Goal: Information Seeking & Learning: Learn about a topic

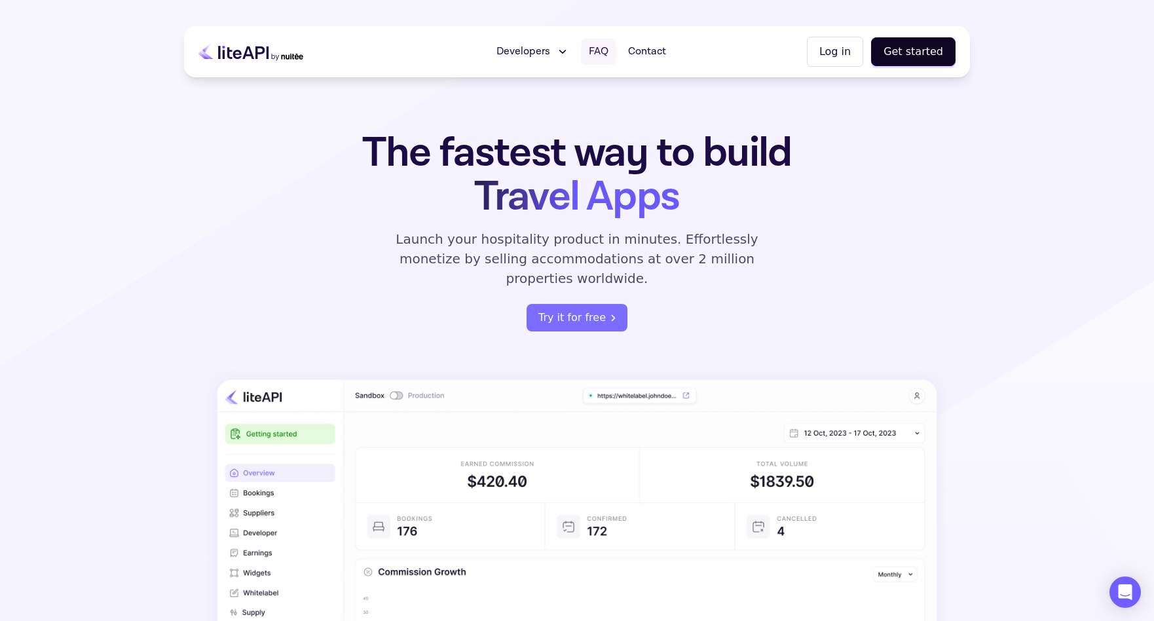
click at [599, 52] on span "FAQ" at bounding box center [599, 52] width 20 height 16
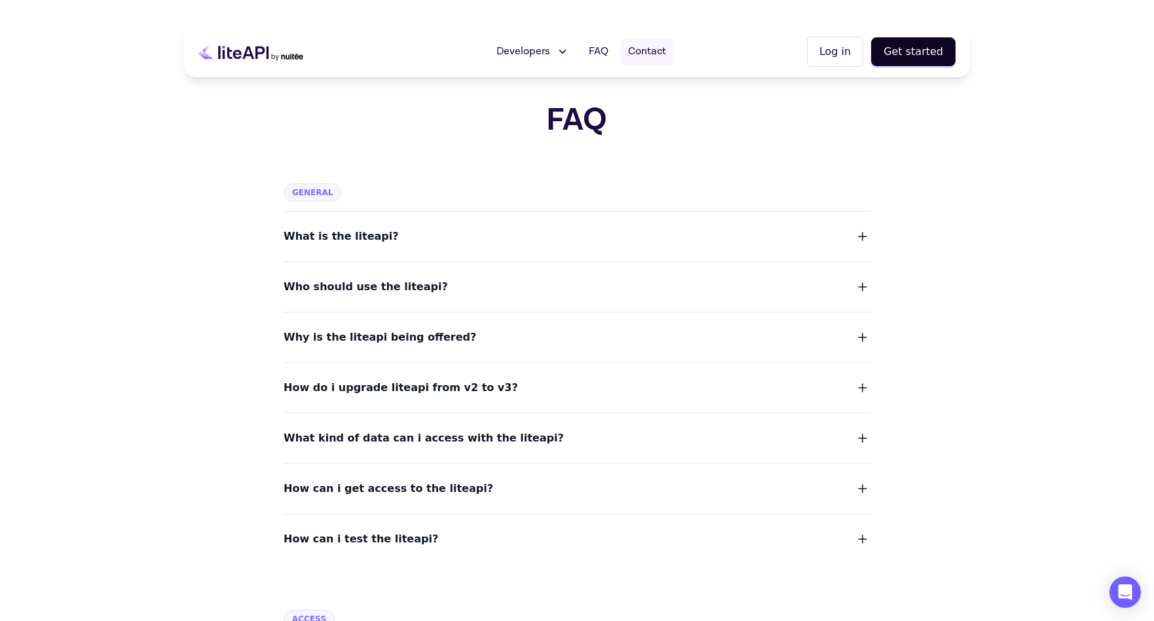
click at [662, 44] on span "Contact" at bounding box center [647, 52] width 38 height 16
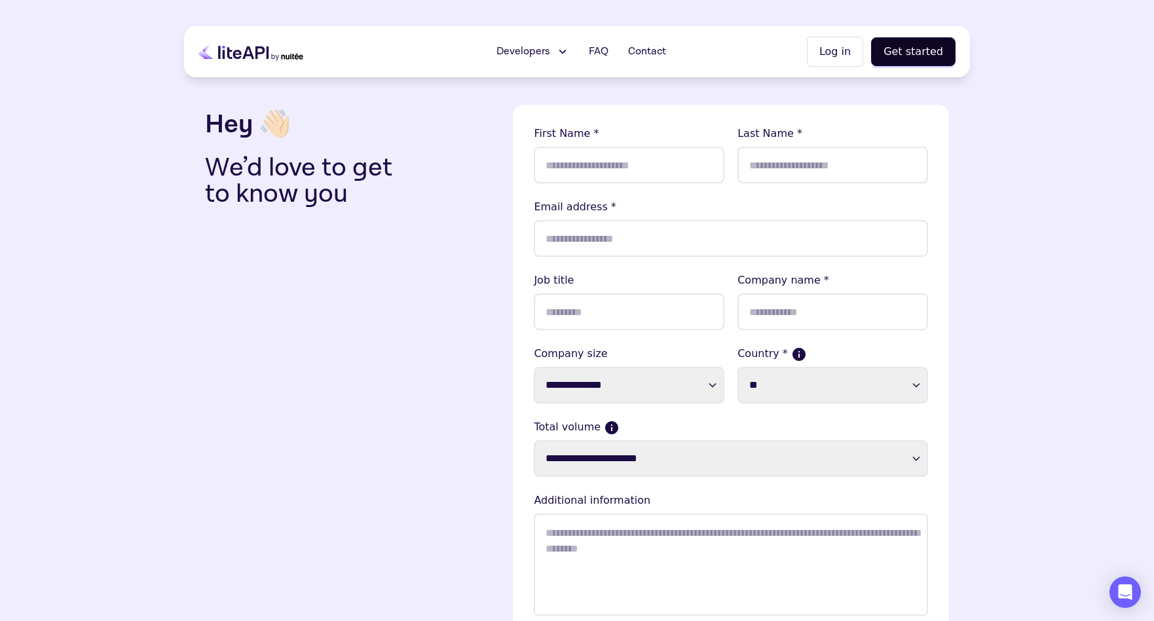
click at [544, 44] on span "Developers" at bounding box center [524, 52] width 54 height 16
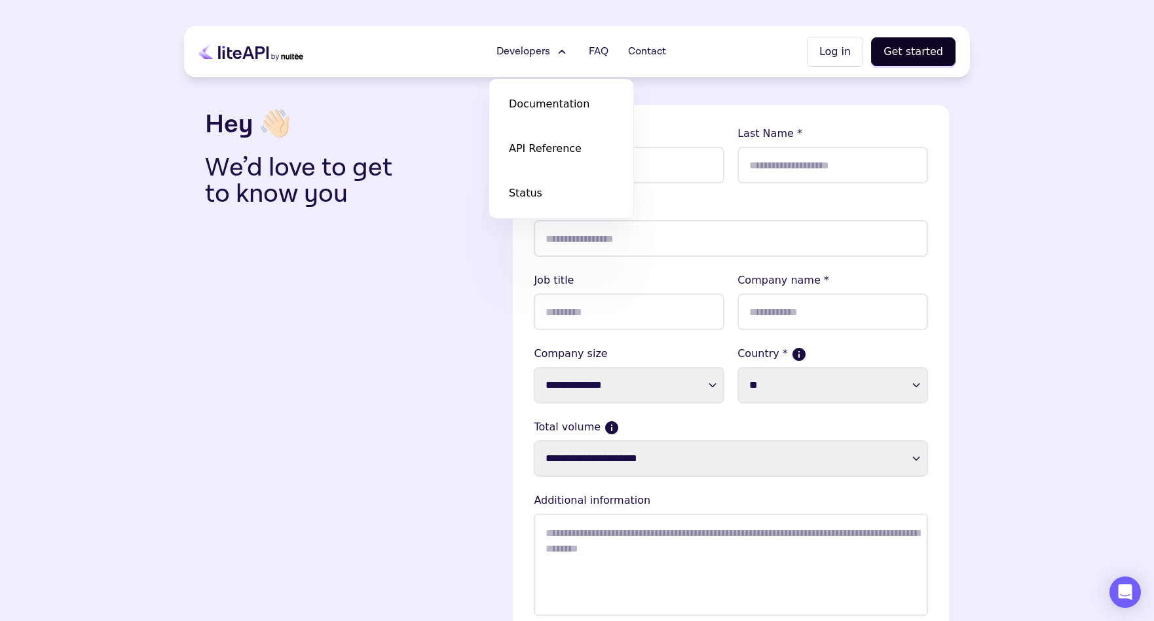
click at [536, 84] on div "Documentation API Reference Status" at bounding box center [561, 148] width 144 height 139
click at [536, 98] on span "Documentation" at bounding box center [549, 104] width 81 height 16
click at [606, 138] on link "API Reference" at bounding box center [561, 148] width 131 height 37
click at [581, 209] on link "Status" at bounding box center [561, 193] width 131 height 37
